Goal: Find specific page/section: Find specific page/section

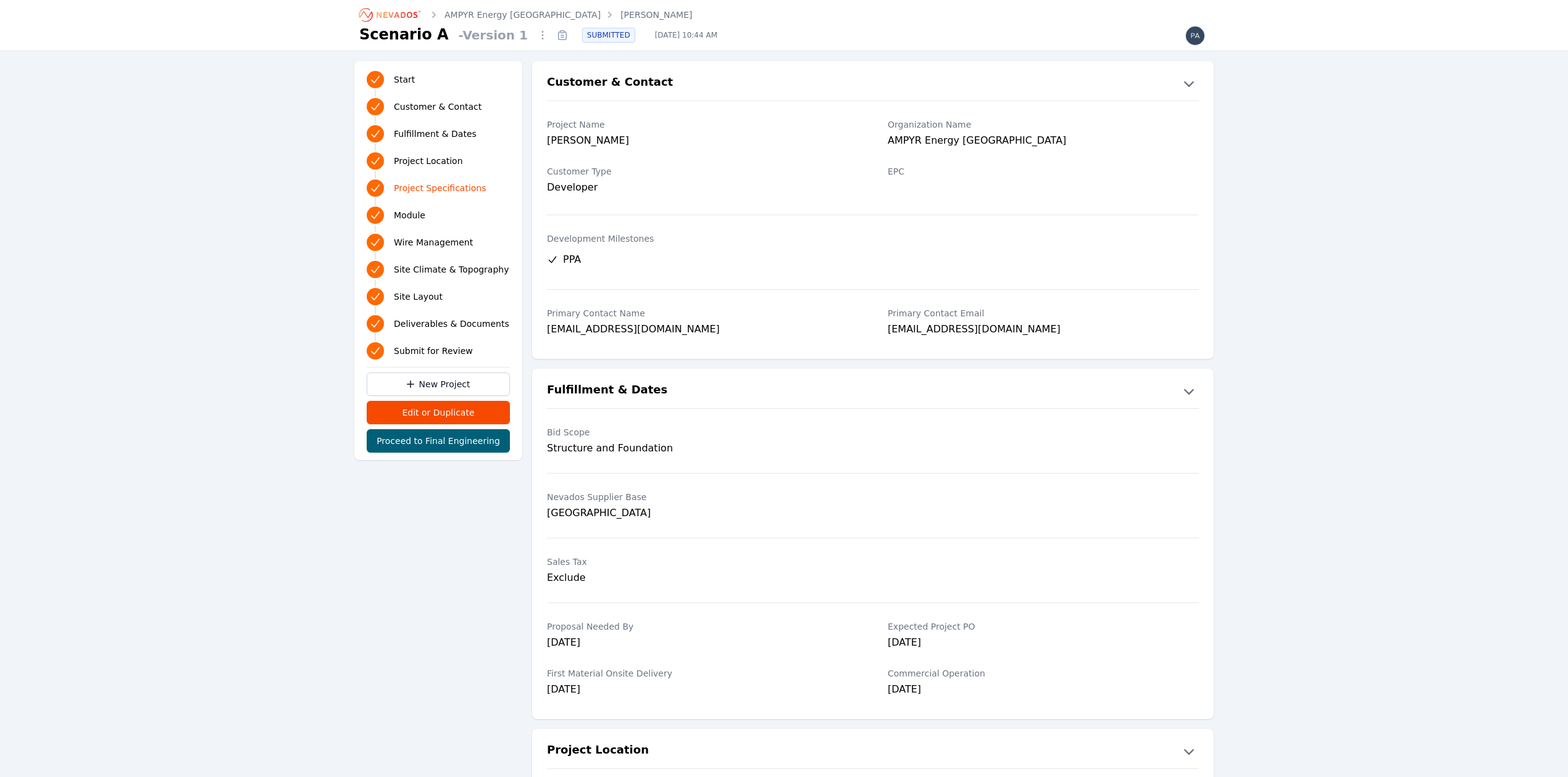
scroll to position [658, 0]
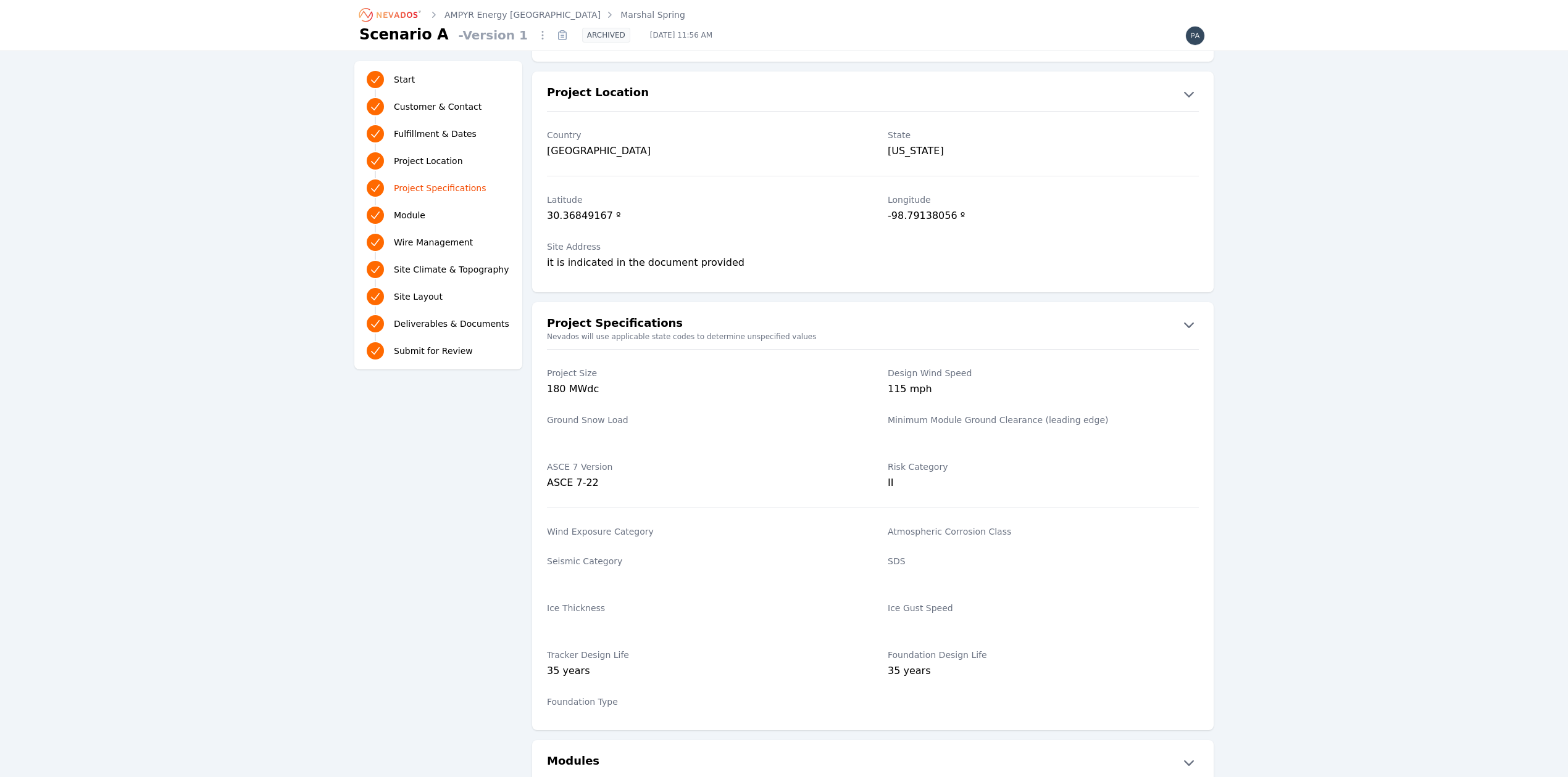
click at [408, 10] on icon "Breadcrumb" at bounding box center [390, 15] width 68 height 20
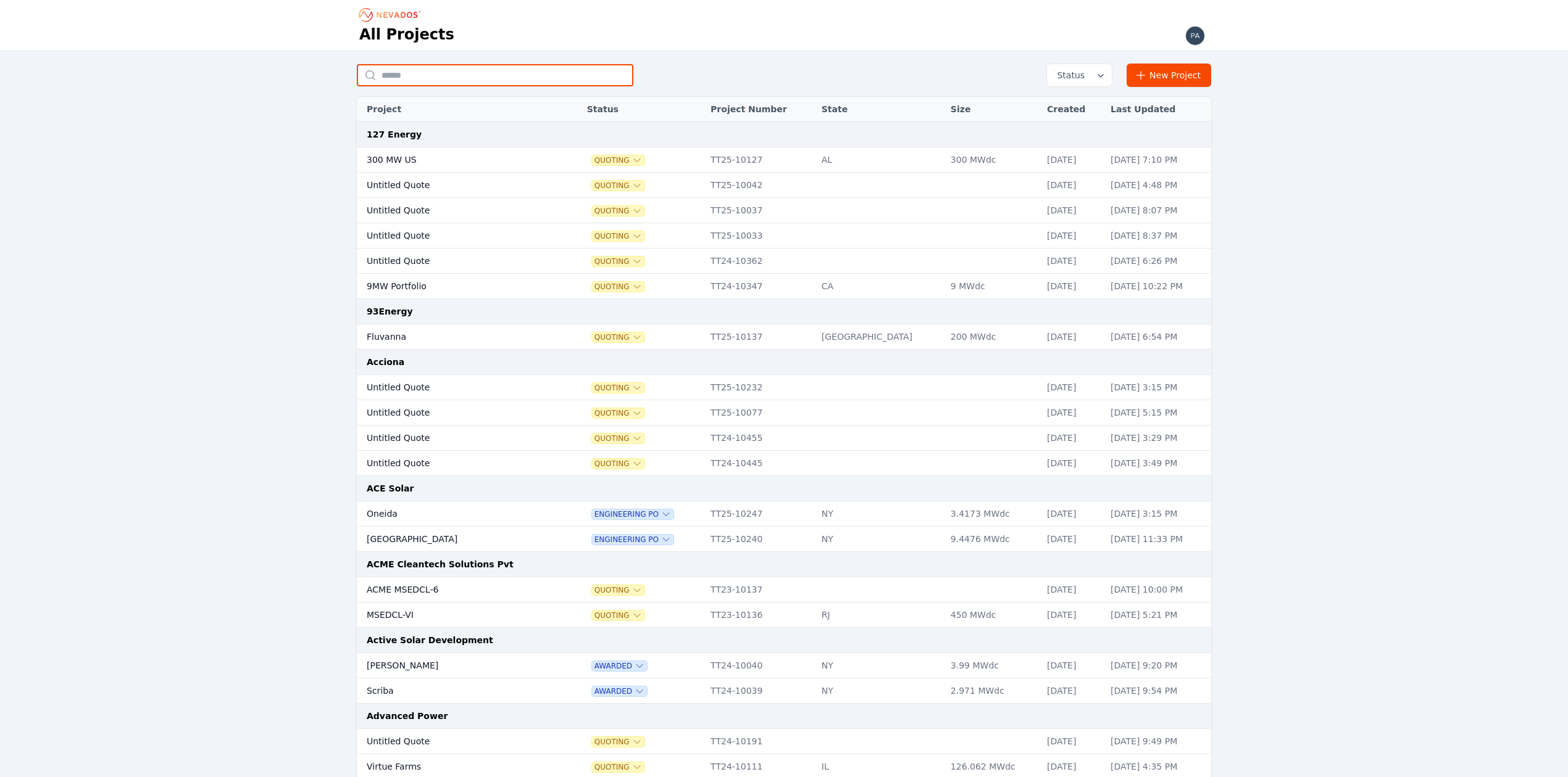
click at [413, 72] on input "text" at bounding box center [495, 75] width 276 height 22
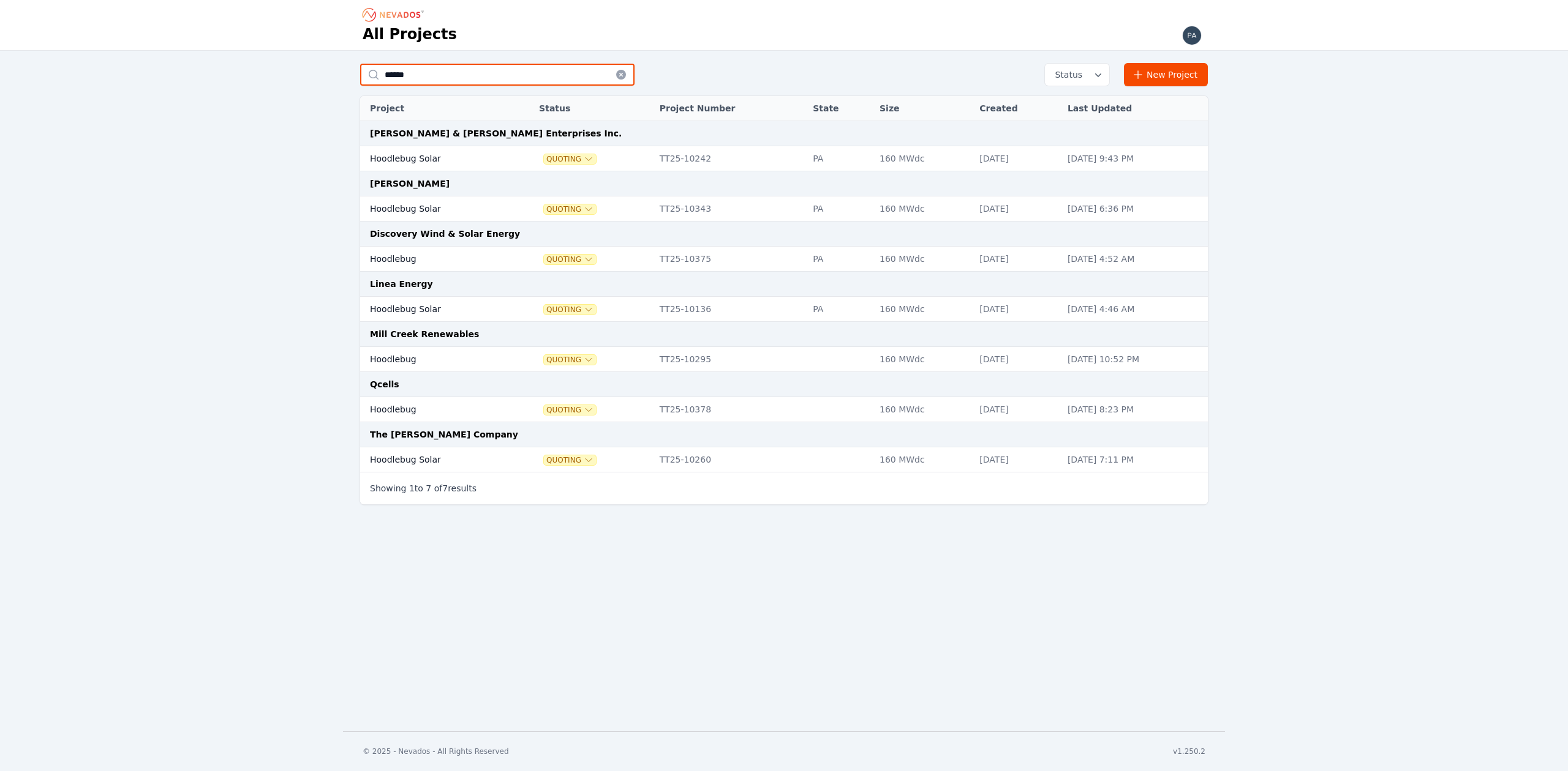
type input "******"
